Goal: Check status: Check status

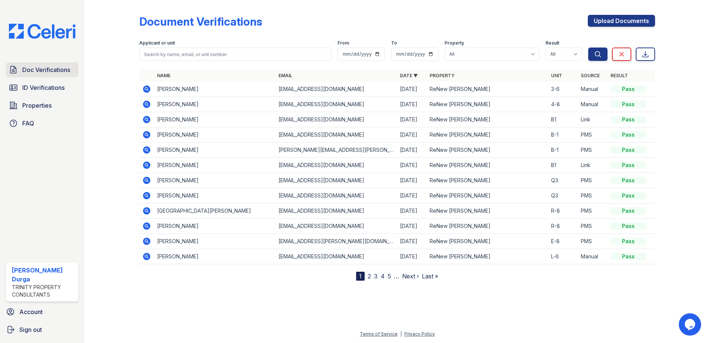
click at [50, 74] on span "Doc Verifications" at bounding box center [46, 69] width 48 height 9
click at [145, 88] on icon at bounding box center [146, 89] width 9 height 9
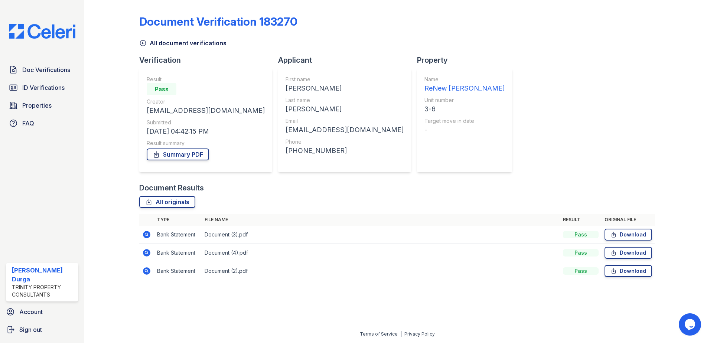
click at [146, 234] on icon at bounding box center [146, 234] width 2 height 2
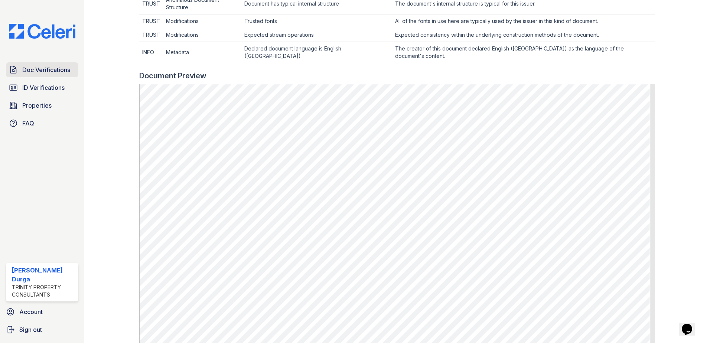
click at [40, 68] on span "Doc Verifications" at bounding box center [46, 69] width 48 height 9
